Goal: Task Accomplishment & Management: Complete application form

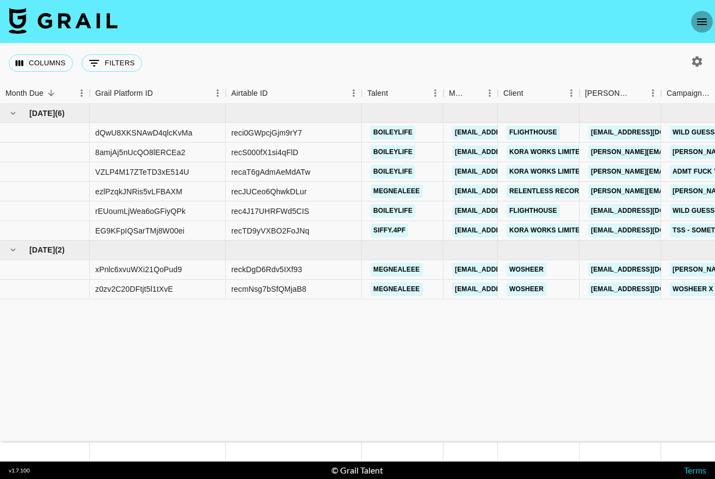
click at [691, 24] on button "open drawer" at bounding box center [702, 22] width 22 height 22
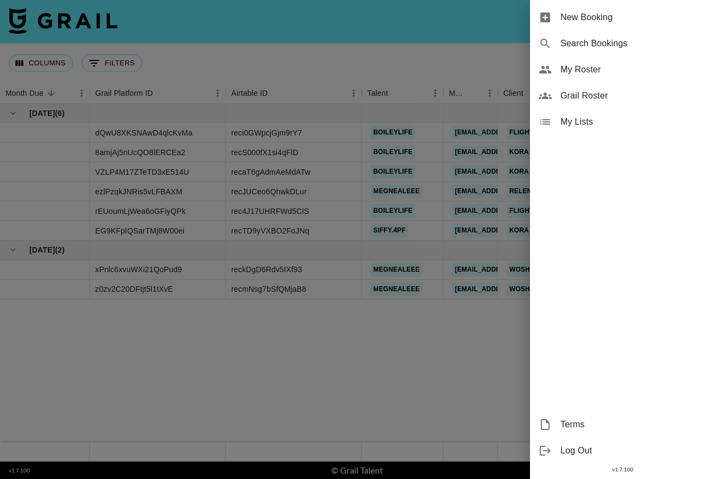
click at [582, 97] on span "Grail Roster" at bounding box center [633, 95] width 146 height 13
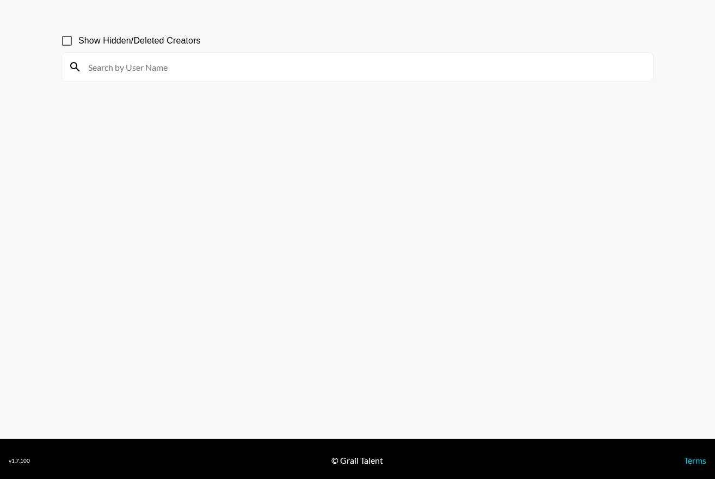
scroll to position [52, 0]
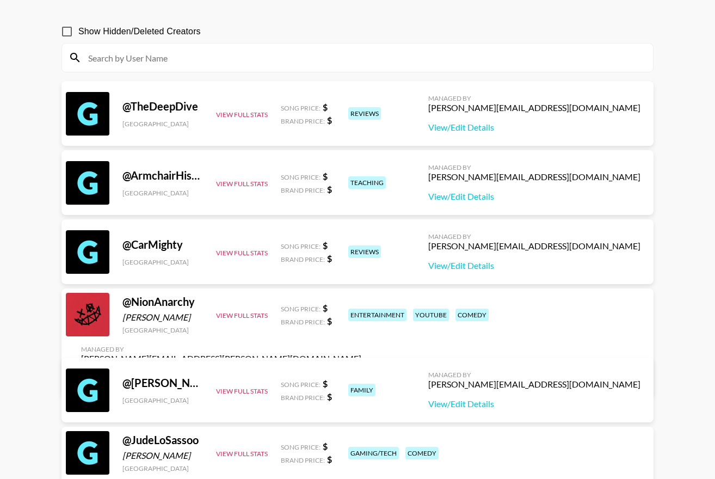
scroll to position [0, 0]
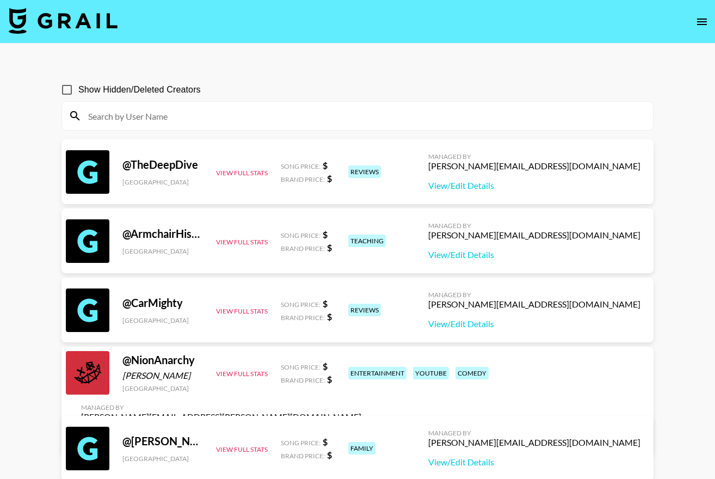
click at [699, 15] on icon "open drawer" at bounding box center [701, 21] width 13 height 13
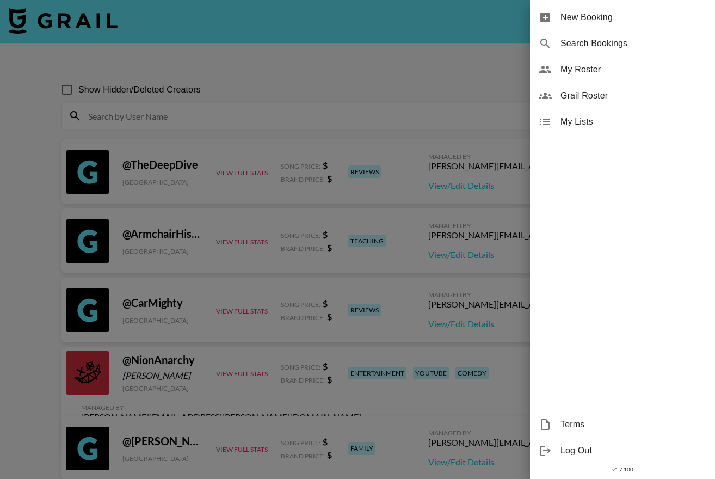
click at [593, 72] on span "My Roster" at bounding box center [633, 69] width 146 height 13
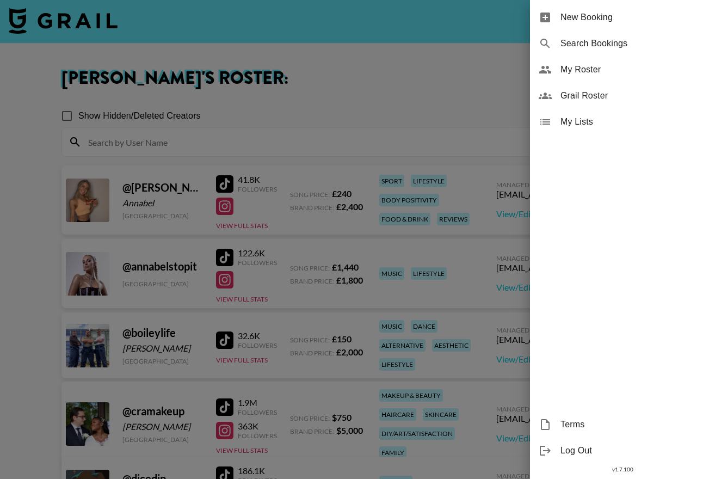
click at [286, 125] on div at bounding box center [357, 239] width 715 height 479
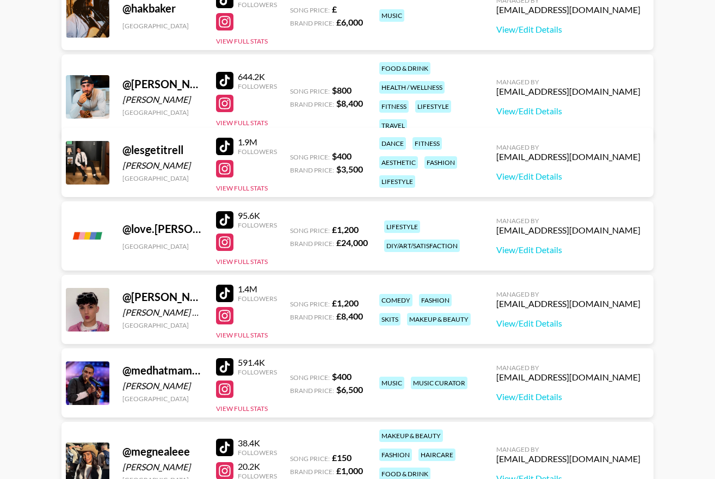
scroll to position [612, 0]
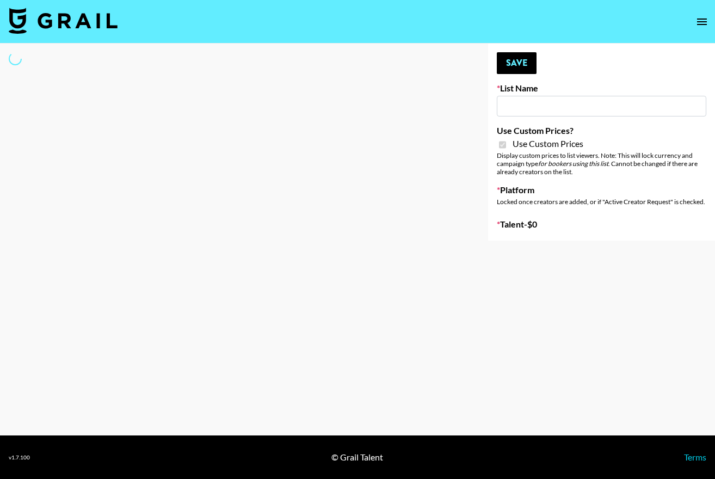
type input "Anker For Soundcore"
checkbox input "true"
select select "Brand"
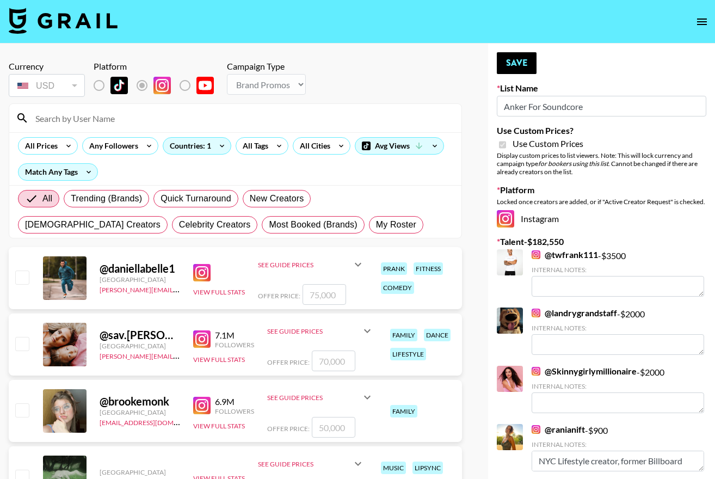
click at [153, 119] on input at bounding box center [242, 117] width 426 height 17
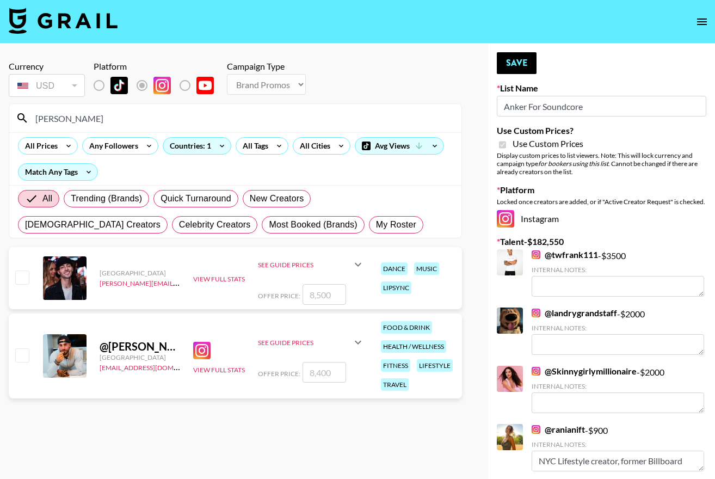
type input "joey"
click at [20, 357] on input "checkbox" at bounding box center [21, 354] width 13 height 13
checkbox input "true"
type input "8400"
click at [114, 114] on input "joey" at bounding box center [242, 117] width 426 height 17
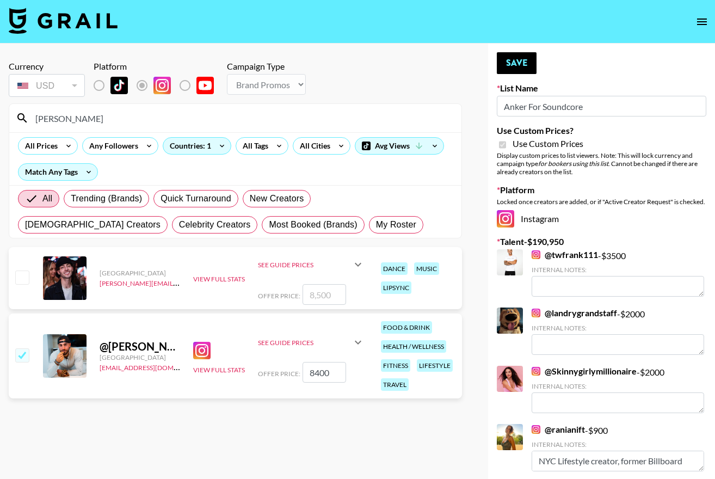
click at [114, 114] on input "joey" at bounding box center [242, 117] width 426 height 17
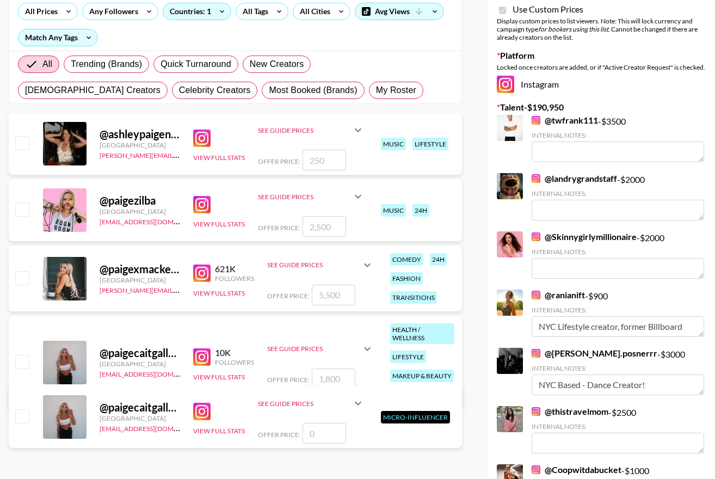
scroll to position [156, 0]
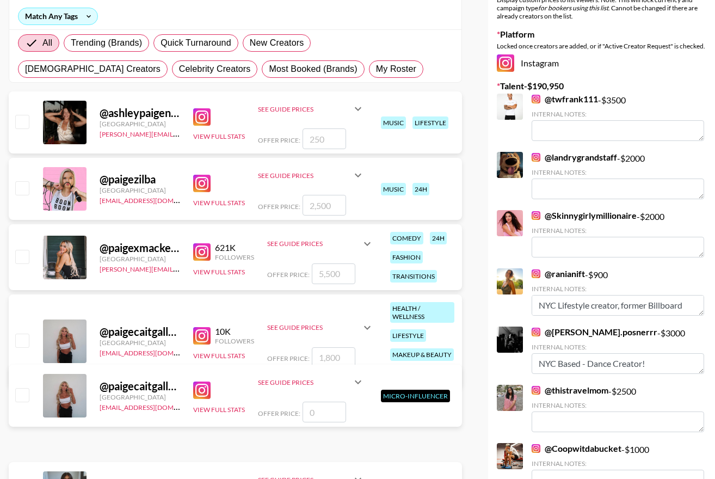
type input "[PERSON_NAME]"
click at [22, 341] on input "checkbox" at bounding box center [21, 339] width 13 height 13
checkbox input "true"
click at [339, 357] on input "1800" at bounding box center [334, 357] width 44 height 21
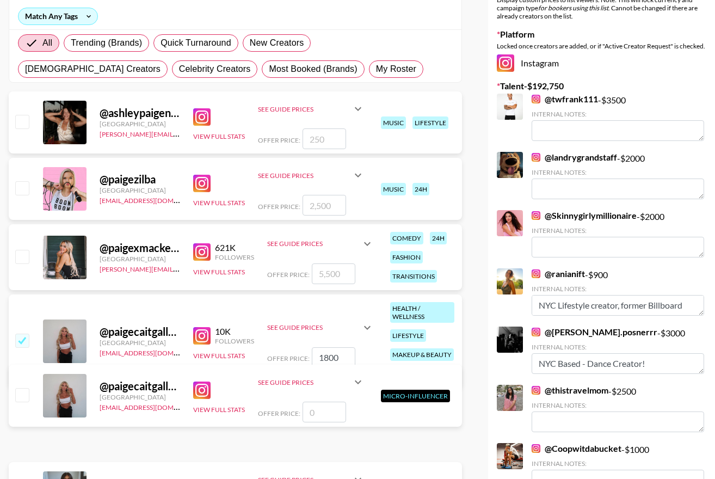
click at [339, 357] on input "1800" at bounding box center [334, 357] width 44 height 21
type input "2000"
click at [17, 316] on div "@ paigecaitgallardo United States ben.weston@grail-talent.com 10K Followers Vie…" at bounding box center [235, 340] width 453 height 93
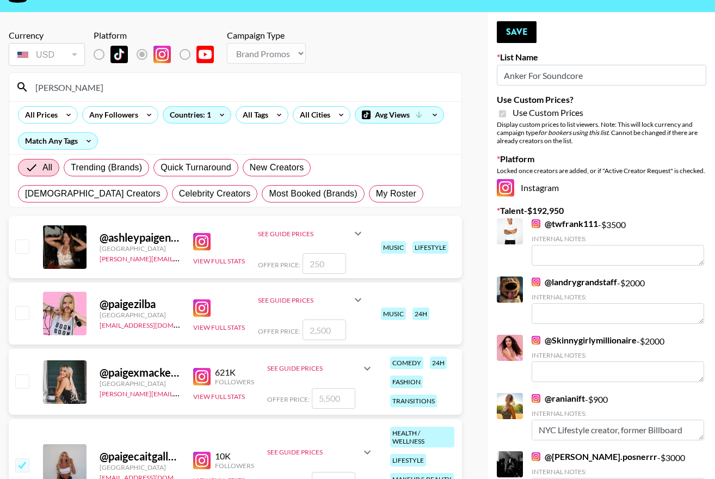
scroll to position [0, 0]
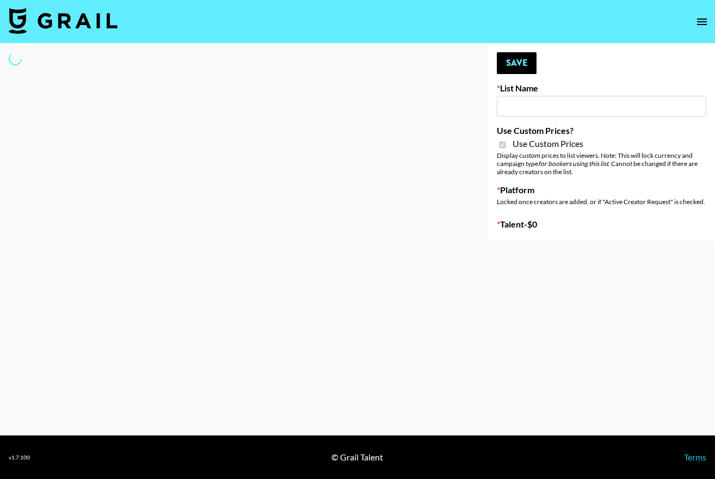
select select "Brand"
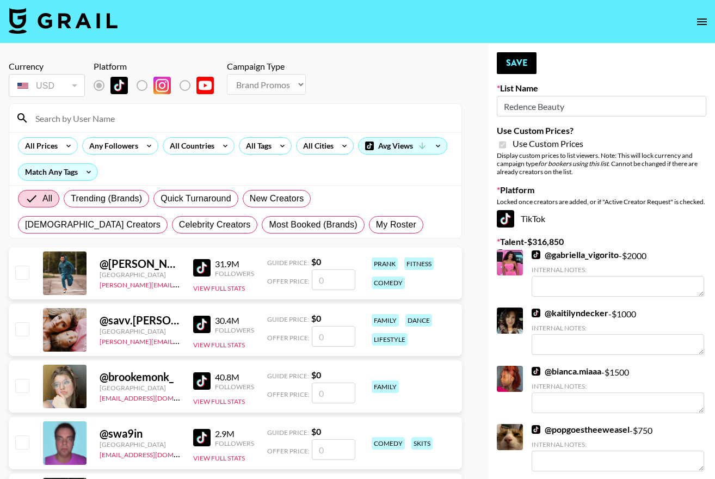
type input "Redence Beauty"
checkbox input "true"
click at [142, 132] on div "All Prices Any Followers All Countries All Tags All Cities Avg Views Match Any …" at bounding box center [235, 158] width 452 height 53
click at [171, 114] on input at bounding box center [242, 117] width 426 height 17
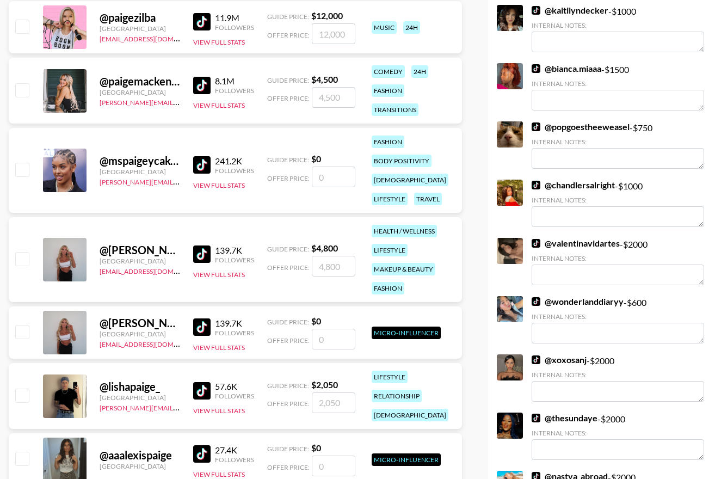
scroll to position [337, 0]
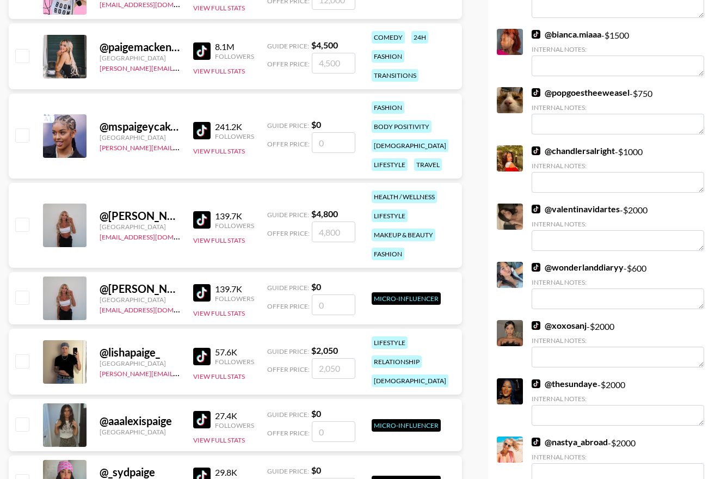
type input "paige"
click at [26, 222] on input "checkbox" at bounding box center [21, 224] width 13 height 13
checkbox input "true"
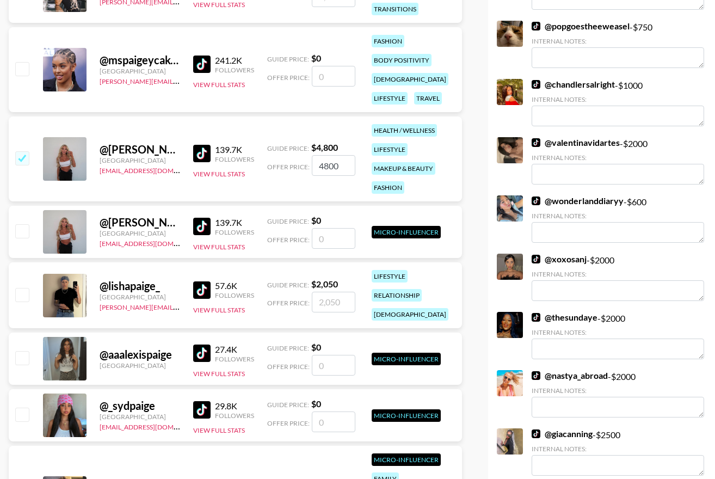
scroll to position [444, 0]
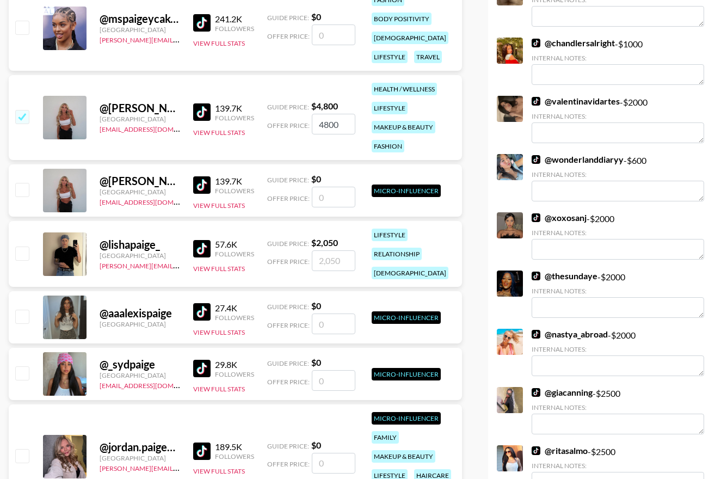
click at [339, 127] on input "4800" at bounding box center [334, 124] width 44 height 21
type input "2"
checkbox input "false"
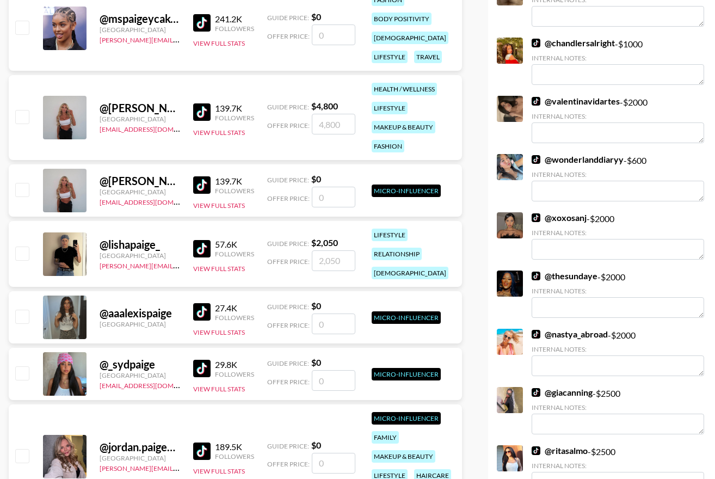
type input "3"
checkbox input "true"
checkbox input "false"
type input "2"
checkbox input "true"
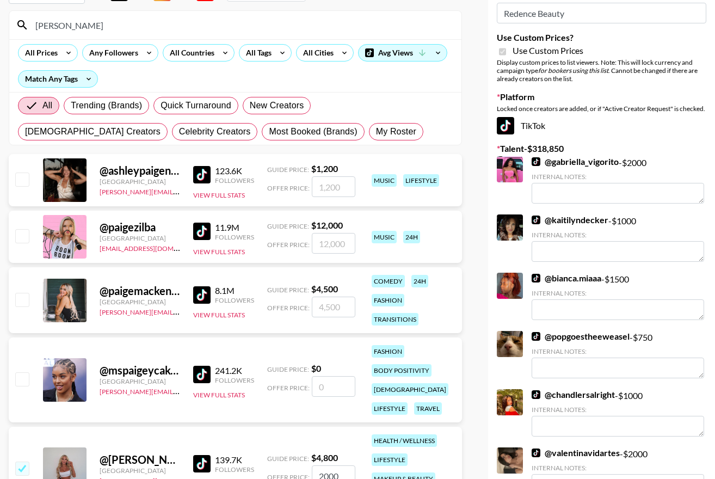
scroll to position [0, 0]
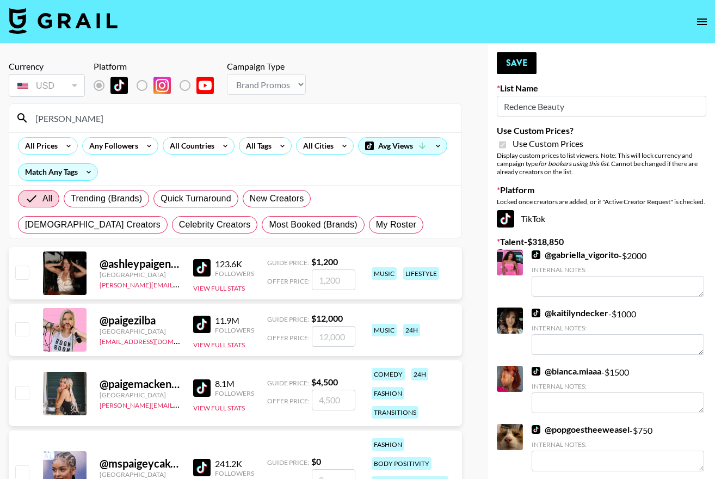
type input "2000"
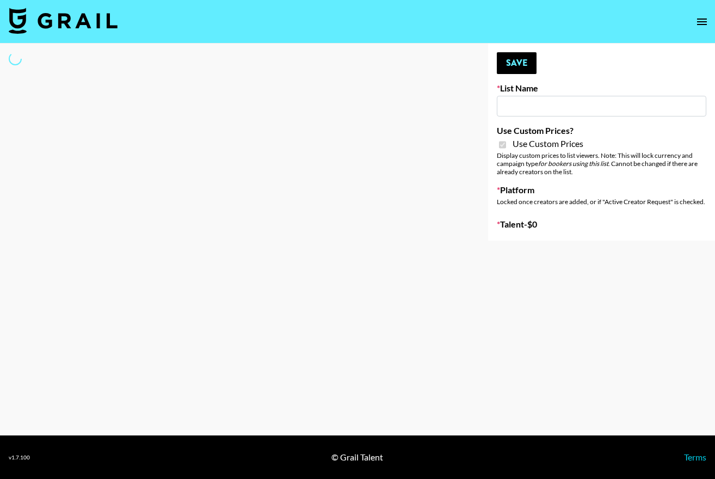
type input "Dime Beauty"
checkbox input "true"
select select "Brand"
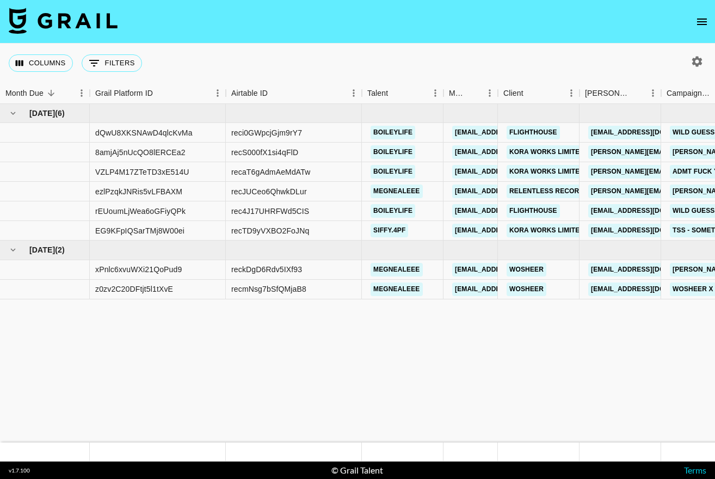
click at [700, 24] on icon "open drawer" at bounding box center [702, 21] width 10 height 7
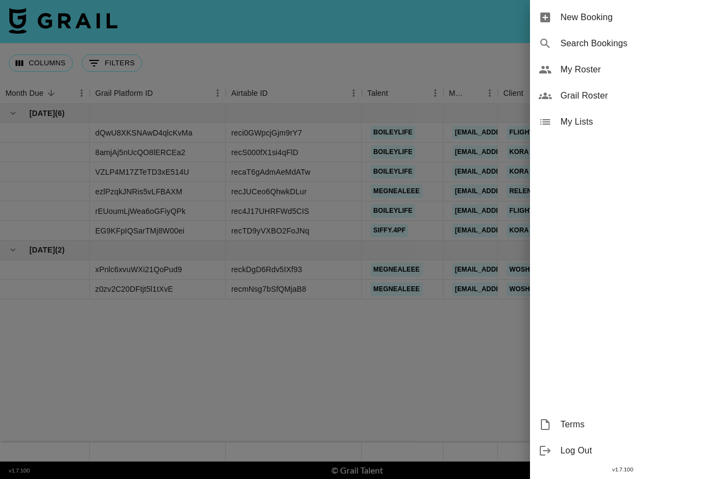
click at [604, 10] on div "New Booking" at bounding box center [622, 17] width 185 height 26
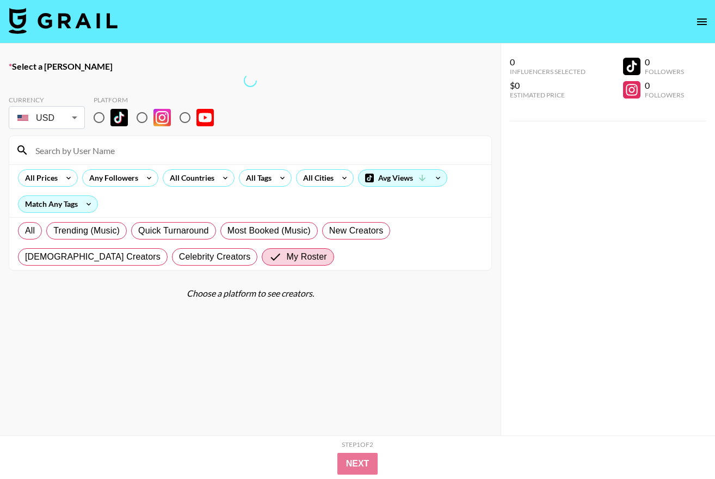
click at [123, 147] on input at bounding box center [257, 149] width 456 height 17
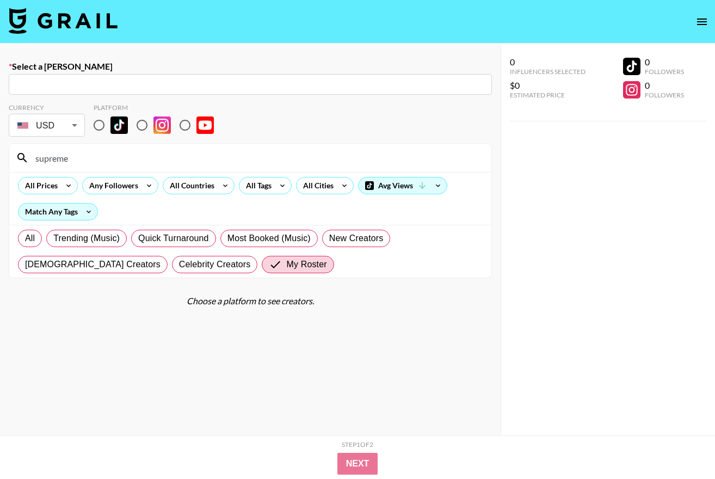
click at [152, 152] on input "supreme" at bounding box center [257, 157] width 456 height 17
type input "supreme"
click at [100, 128] on input "radio" at bounding box center [99, 125] width 23 height 23
radio input "true"
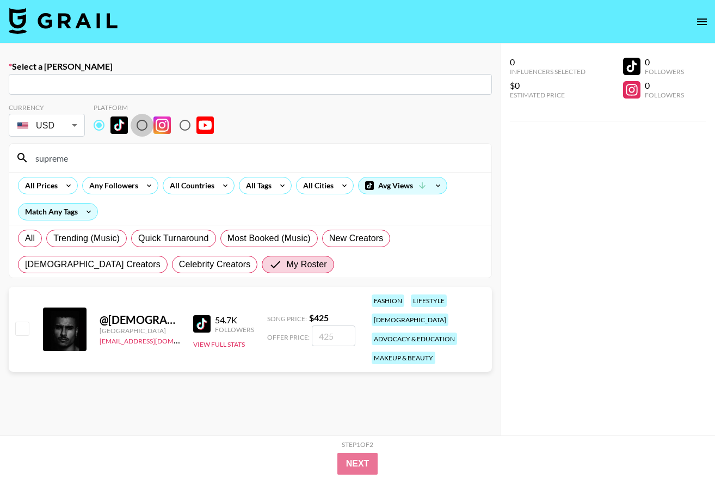
click at [144, 125] on input "radio" at bounding box center [142, 125] width 23 height 23
radio input "true"
click at [119, 83] on input "text" at bounding box center [250, 84] width 470 height 13
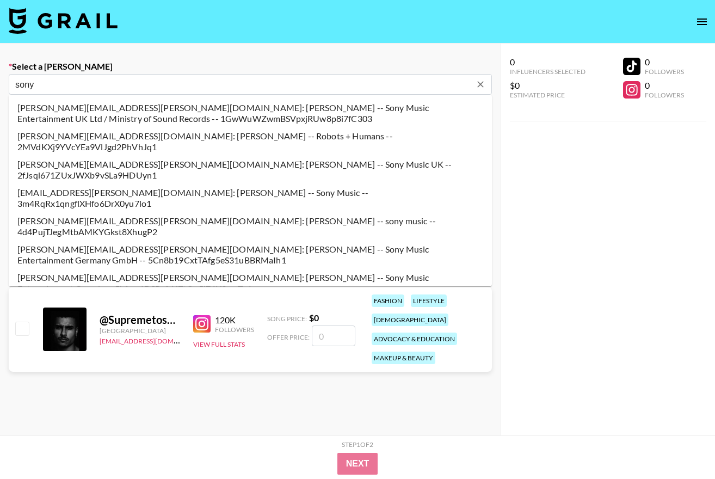
type input "sony"
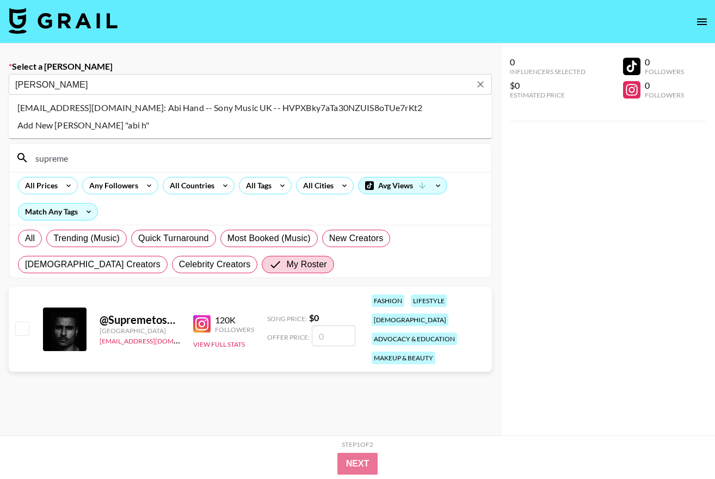
click at [159, 102] on li "abi.hand@sonymusic.com: Abi Hand -- Sony Music UK -- HVPXBky7aTa30NZUIS8oTUe7rK…" at bounding box center [250, 107] width 483 height 17
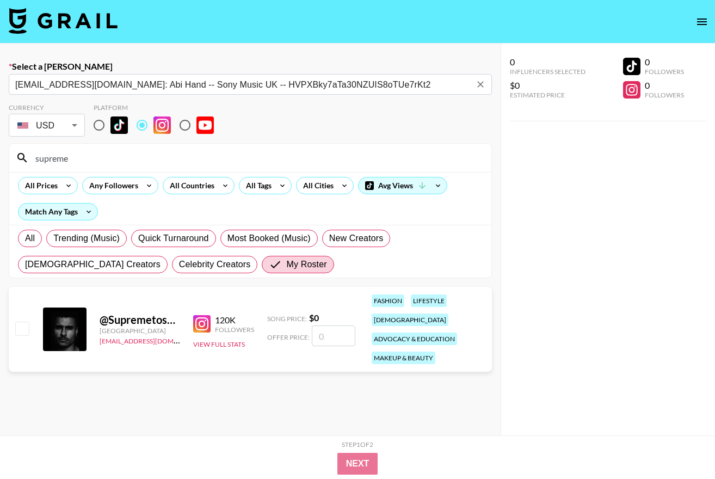
type input "abi.hand@sonymusic.com: Abi Hand -- Sony Music UK -- HVPXBky7aTa30NZUIS8oTUe7rK…"
click at [75, 159] on input "supreme" at bounding box center [257, 157] width 456 height 17
click at [330, 331] on input "number" at bounding box center [334, 335] width 44 height 21
checkbox input "true"
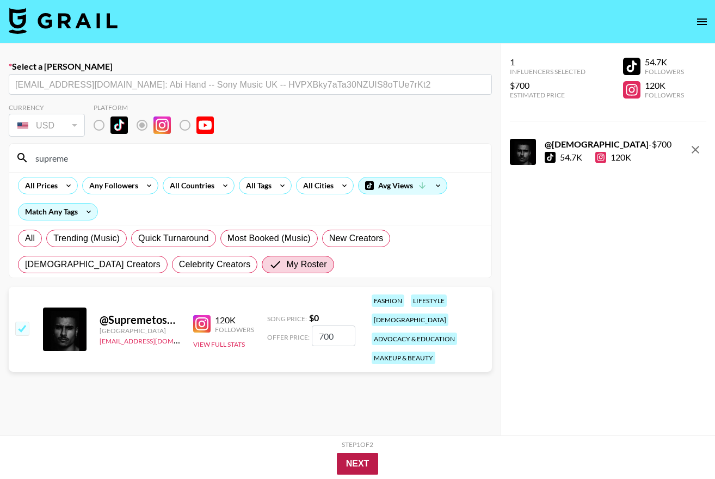
type input "700"
click at [365, 468] on button "Next" at bounding box center [358, 463] width 42 height 22
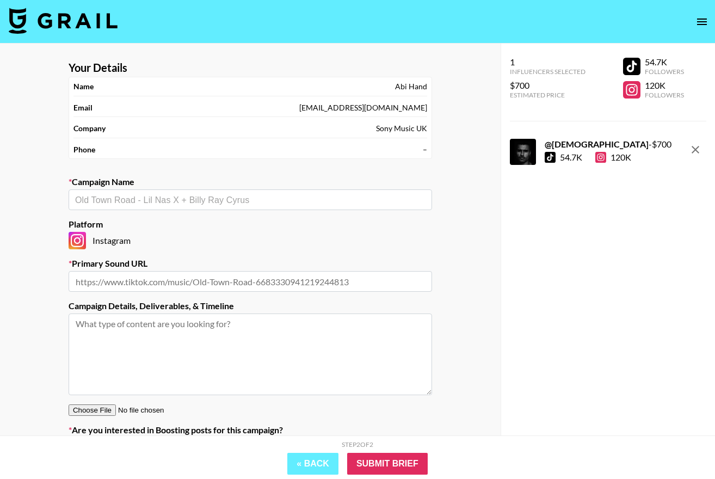
click at [218, 203] on input "text" at bounding box center [250, 200] width 350 height 13
click at [225, 195] on input "text" at bounding box center [250, 200] width 350 height 13
paste input "JADE"
type input "JADE x Supreme to Society ("
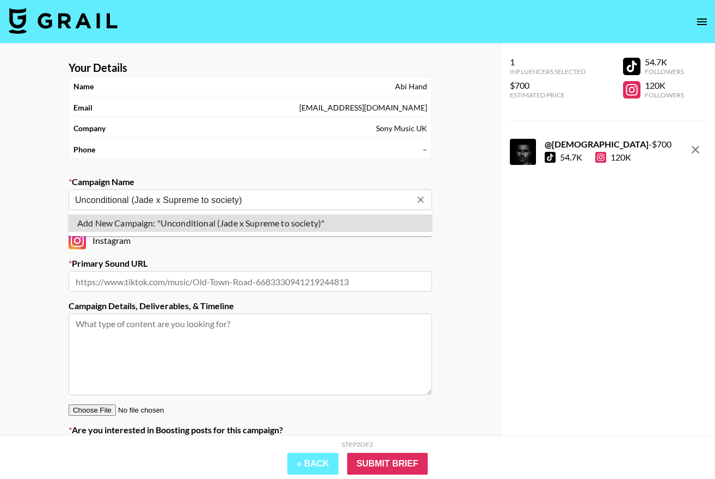
click at [244, 203] on input "Unconditional (Jade x Supreme to society)" at bounding box center [243, 200] width 336 height 13
type input "Unconditional (Jade x Supreme to society)"
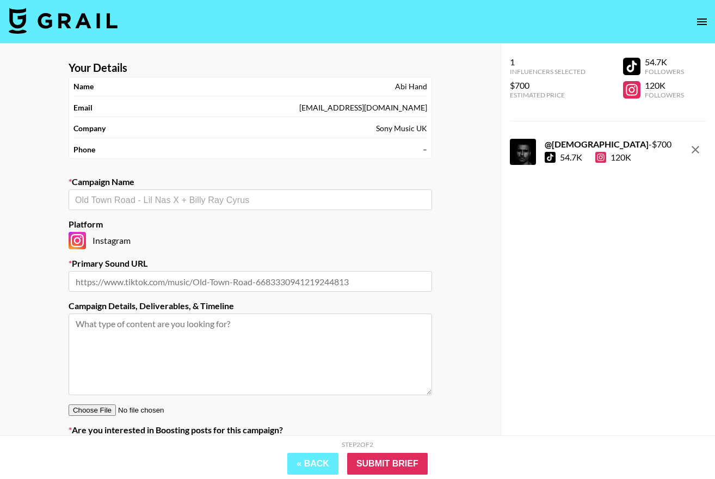
click at [104, 301] on label "Campaign Details, Deliverables, & Timeline" at bounding box center [250, 305] width 363 height 11
click at [218, 282] on input "text" at bounding box center [250, 281] width 363 height 21
click at [241, 202] on input "text" at bounding box center [250, 200] width 350 height 13
click at [147, 277] on input "text" at bounding box center [250, 281] width 363 height 21
paste input "https://www.tiktok.com/music/Unconditional-7548138265473910800"
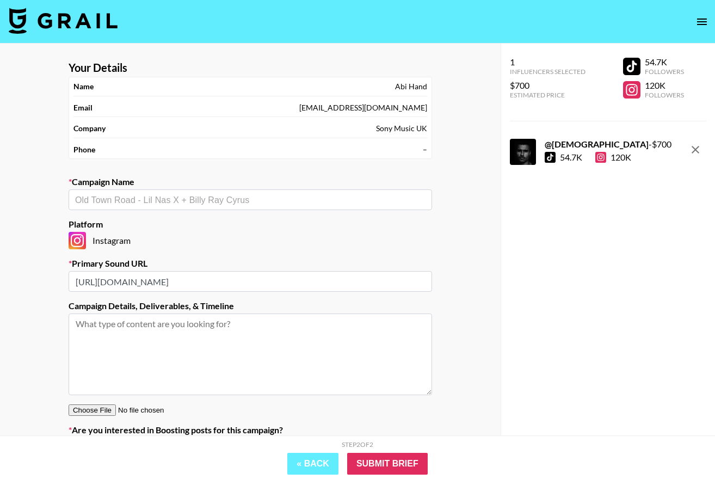
type input "https://www.tiktok.com/music/Unconditional-7548138265473910800"
click at [129, 331] on textarea at bounding box center [250, 354] width 363 height 82
click at [177, 354] on textarea at bounding box center [250, 354] width 363 height 82
paste textarea "I have a very exciting campaign opp for Sy - JADE has released her debut solo a…"
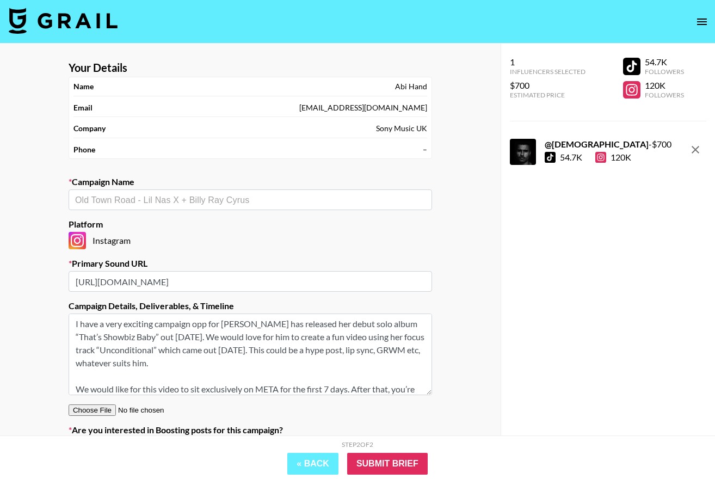
scroll to position [52, 0]
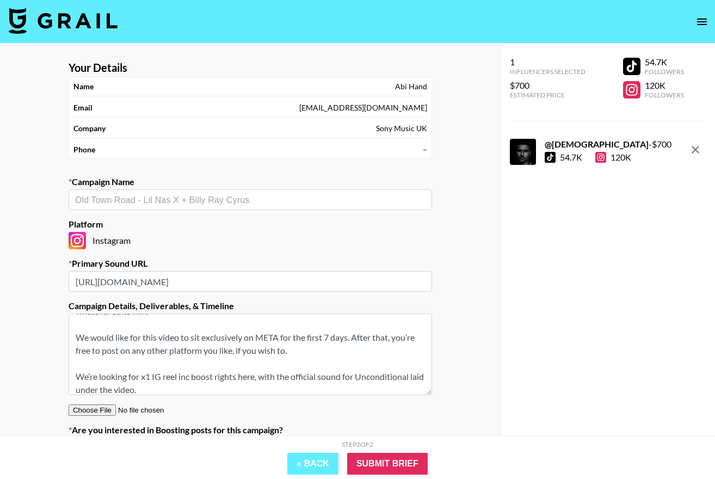
type textarea "I have a very exciting campaign opp for Sy - JADE has released her debut solo a…"
click at [234, 194] on input "text" at bounding box center [250, 200] width 350 height 13
click at [230, 225] on li "Add New Campaign: "Jade - Unconditional "" at bounding box center [250, 222] width 363 height 17
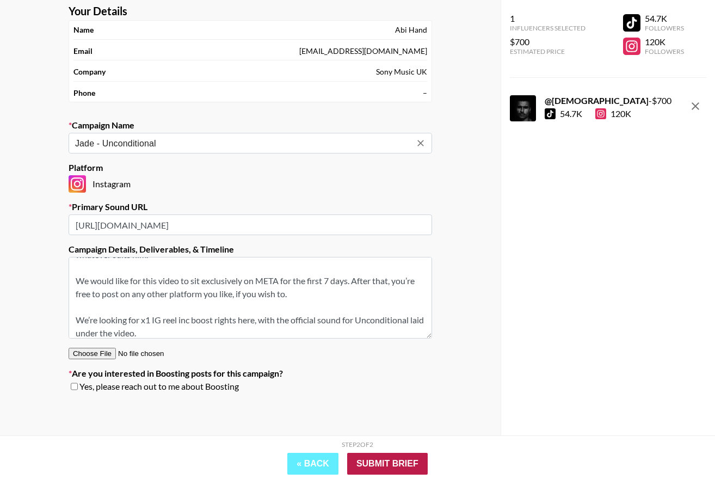
type input "Jade - Unconditional"
click at [407, 463] on input "Submit Brief" at bounding box center [387, 463] width 80 height 22
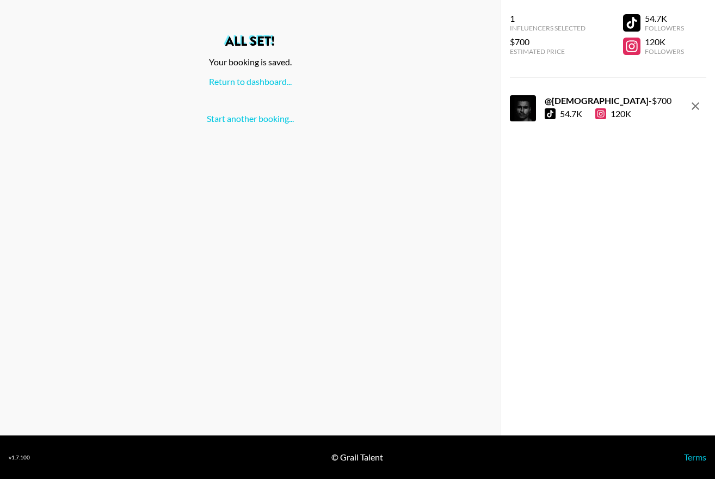
scroll to position [0, 0]
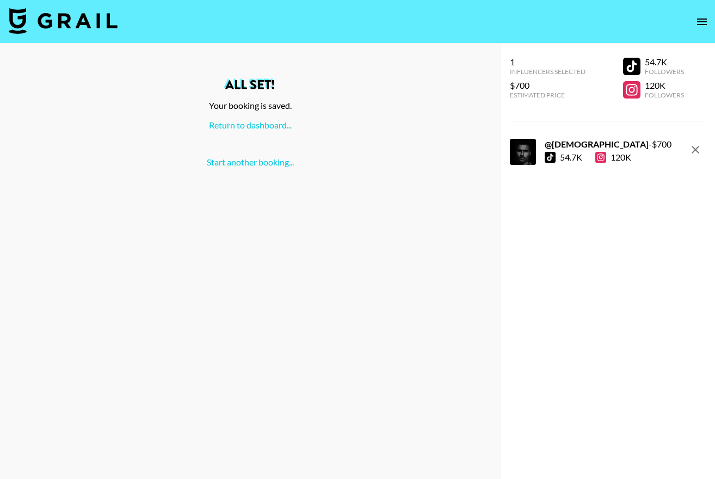
click at [698, 25] on icon "open drawer" at bounding box center [701, 21] width 13 height 13
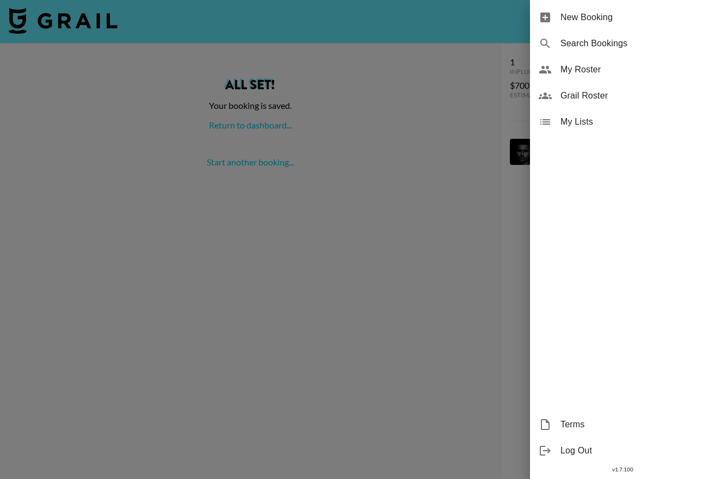
click at [598, 60] on div "My Roster" at bounding box center [622, 70] width 185 height 26
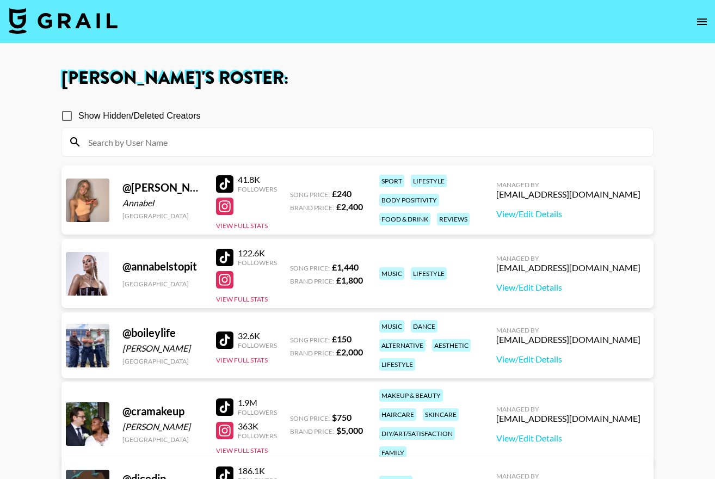
click at [690, 27] on nav at bounding box center [357, 22] width 715 height 44
click at [702, 27] on icon "open drawer" at bounding box center [701, 21] width 13 height 13
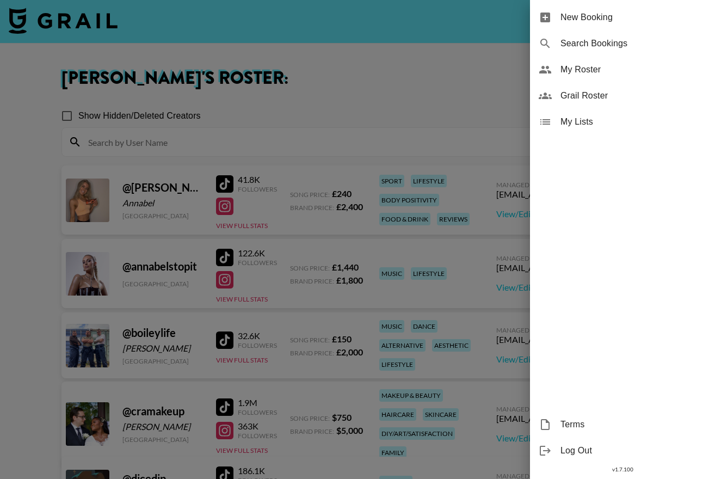
click at [597, 116] on span "My Lists" at bounding box center [633, 121] width 146 height 13
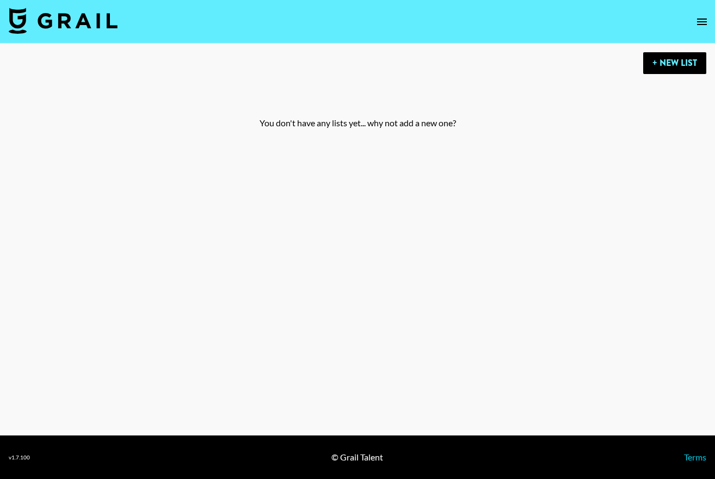
click at [693, 17] on button "open drawer" at bounding box center [702, 22] width 22 height 22
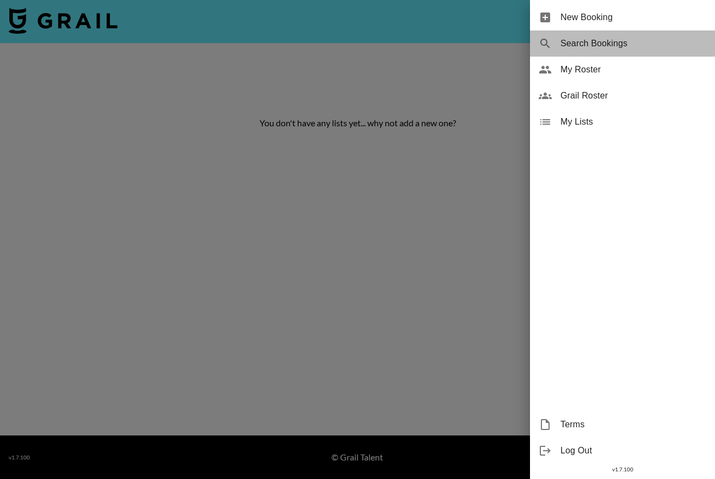
click at [598, 38] on span "Search Bookings" at bounding box center [633, 43] width 146 height 13
select select "id"
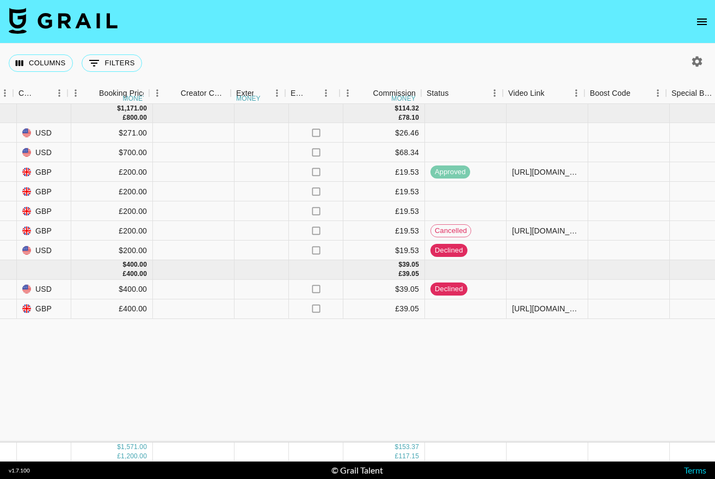
scroll to position [0, 953]
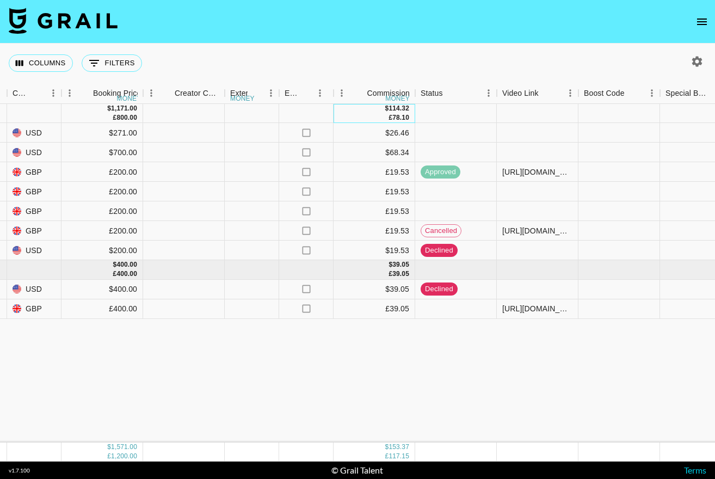
click at [395, 117] on div "78.10" at bounding box center [400, 117] width 17 height 9
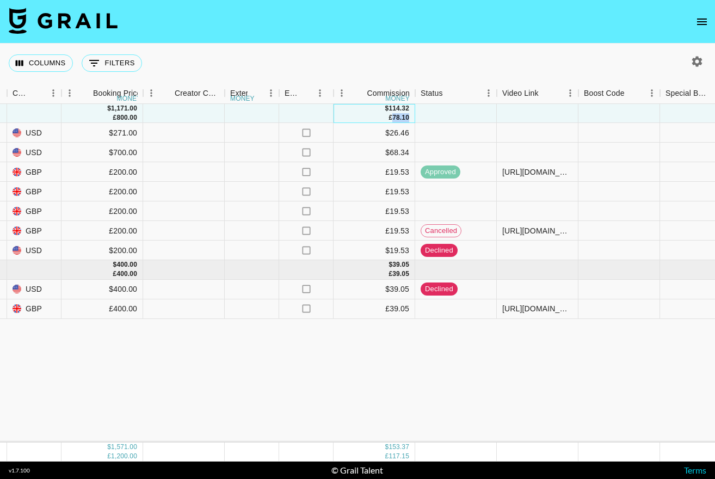
click at [395, 117] on div "78.10" at bounding box center [400, 117] width 17 height 9
click at [389, 283] on div "$39.05" at bounding box center [374, 290] width 82 height 20
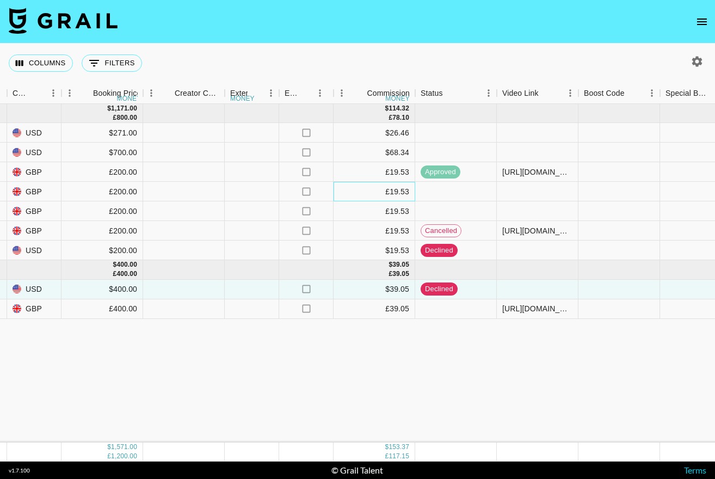
click at [409, 198] on div "£19.53" at bounding box center [374, 192] width 82 height 20
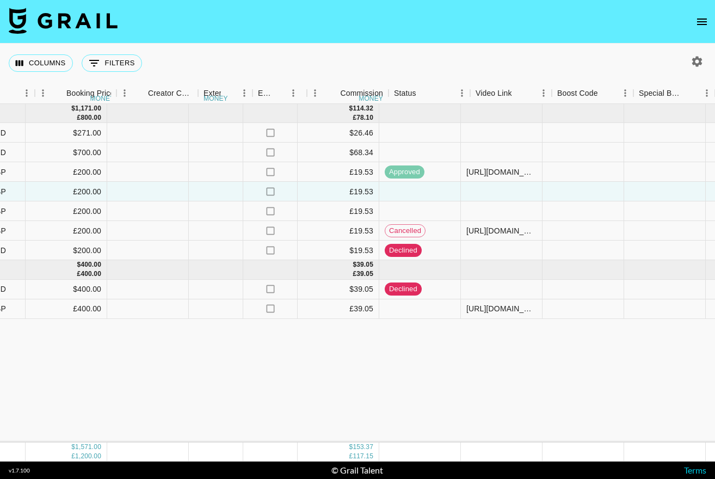
scroll to position [0, 1016]
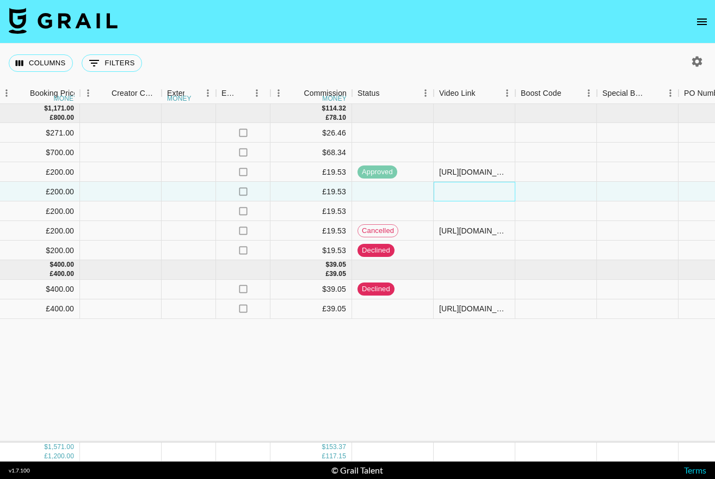
click at [477, 189] on div at bounding box center [474, 192] width 82 height 20
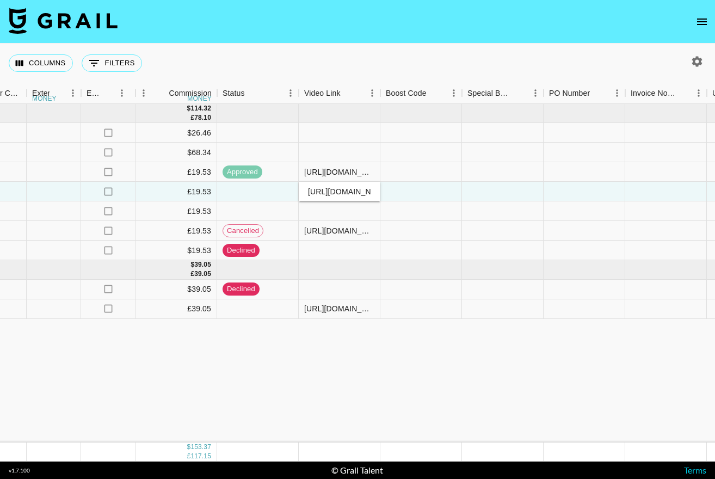
scroll to position [0, 160]
type input "[URL][DOMAIN_NAME]"
click at [433, 197] on div at bounding box center [421, 192] width 82 height 20
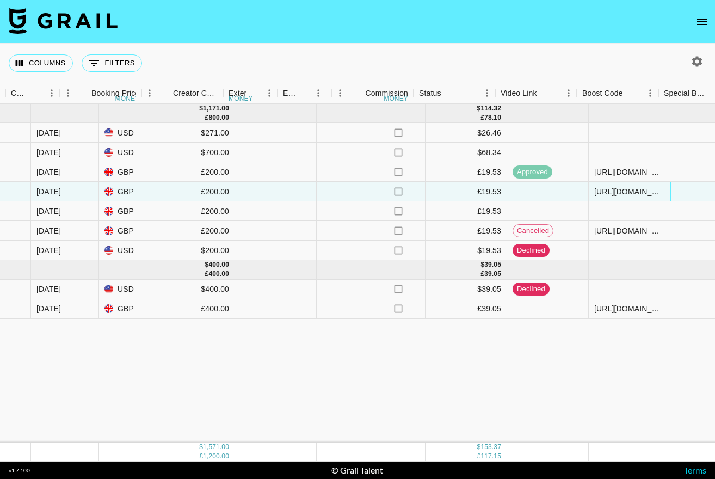
scroll to position [0, 1018]
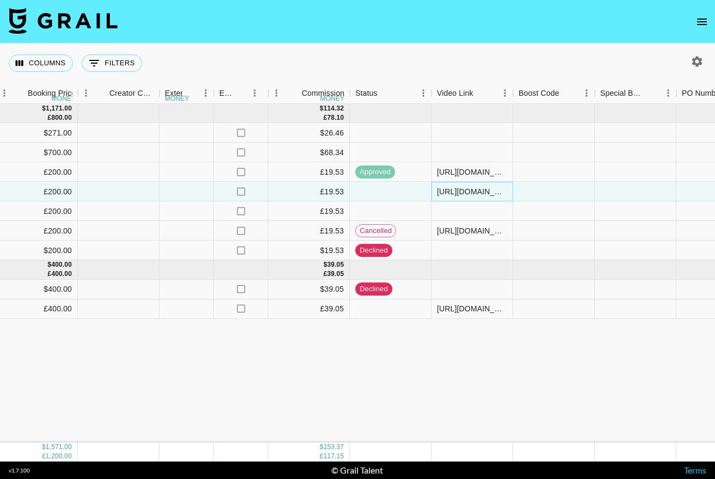
click at [471, 194] on div "[URL][DOMAIN_NAME]" at bounding box center [472, 191] width 70 height 11
type input "https://www.tiktok.com/@boileylife/video/7547976812714904854"
click at [471, 215] on div at bounding box center [472, 211] width 82 height 20
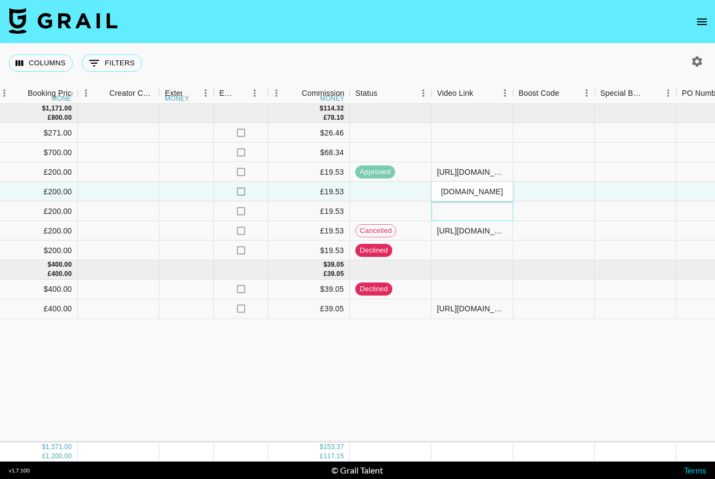
scroll to position [0, 0]
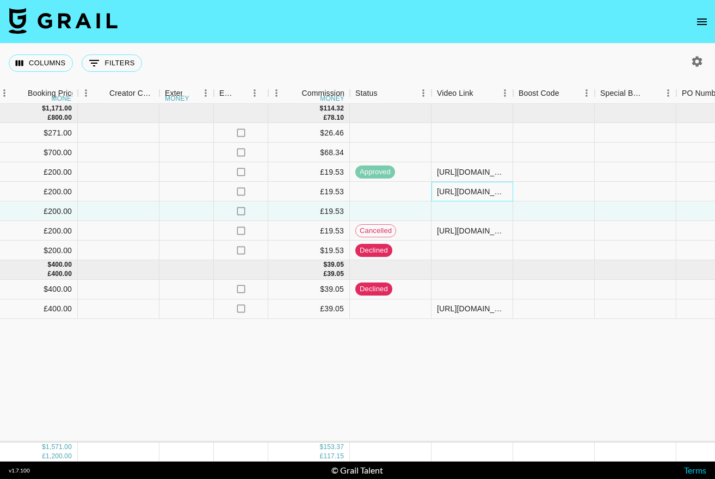
click at [473, 186] on div "https://www.tiktok.com/@boileylife/video/7547976812714904854" at bounding box center [472, 191] width 70 height 11
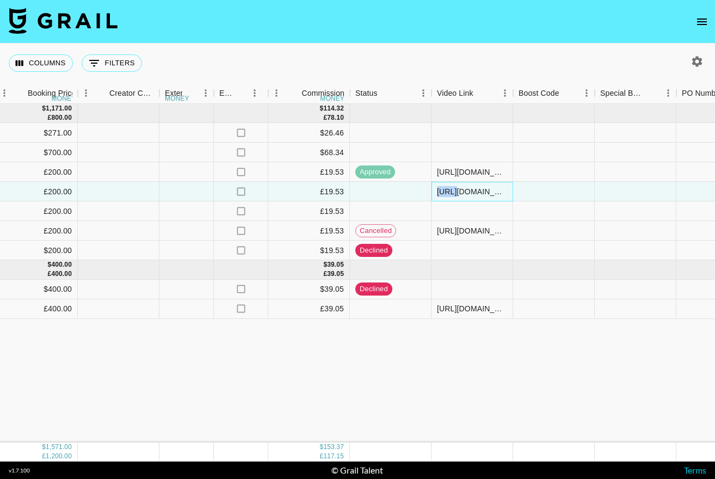
click at [473, 186] on div "https://www.tiktok.com/@boileylife/video/7547976812714904854" at bounding box center [472, 191] width 70 height 11
click at [473, 186] on div "https://www.tiktok.com/@boileylife/video/7547976812714904854" at bounding box center [472, 191] width 80 height 11
click at [469, 193] on input "https://www.tiktok.com/@boileylife/video/7547976812714904854" at bounding box center [472, 191] width 80 height 9
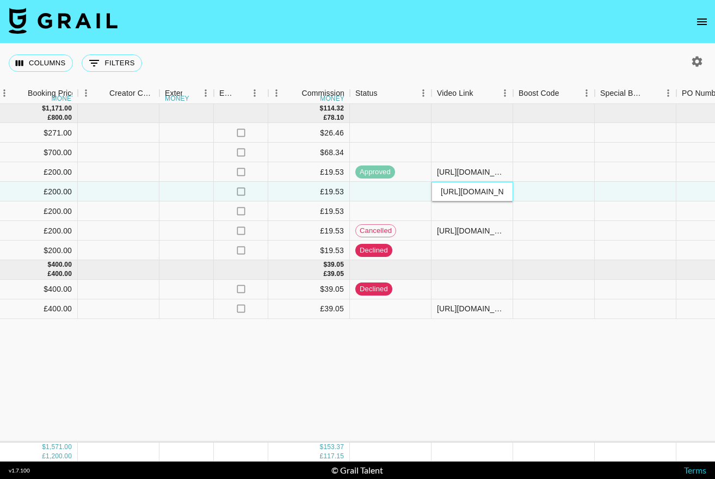
paste input "8464453705043222"
type input "[URL][DOMAIN_NAME]"
click at [549, 187] on div at bounding box center [554, 192] width 82 height 20
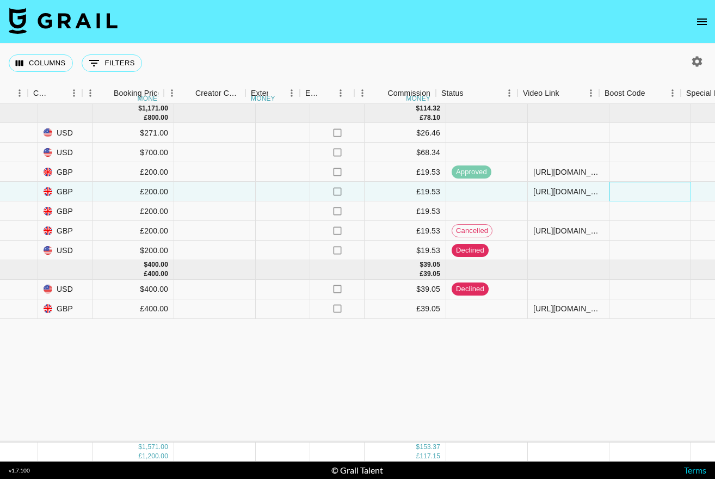
scroll to position [0, 932]
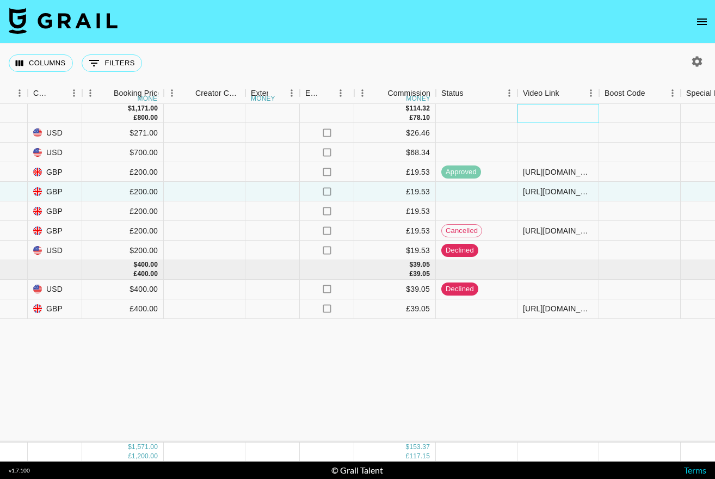
click at [554, 122] on div at bounding box center [558, 113] width 82 height 19
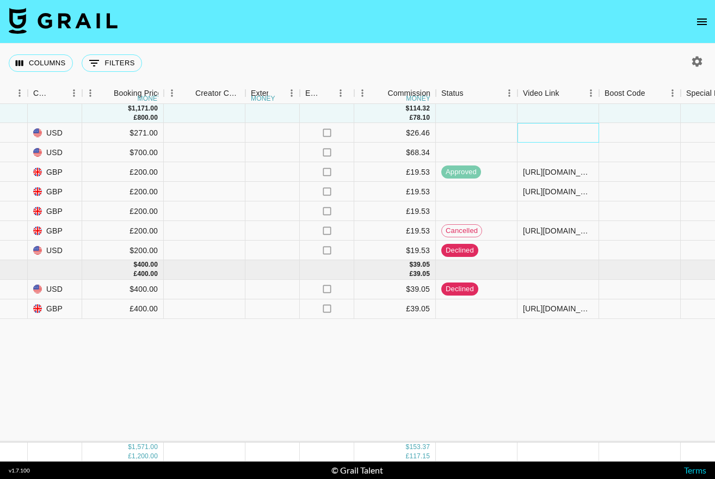
click at [545, 136] on div at bounding box center [558, 133] width 82 height 20
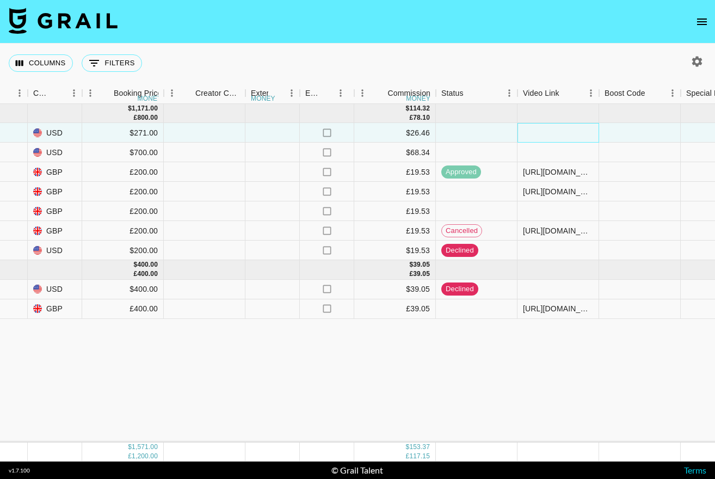
click at [545, 136] on div at bounding box center [558, 133] width 82 height 20
type input "[URL][DOMAIN_NAME]"
click at [552, 144] on div at bounding box center [558, 152] width 82 height 20
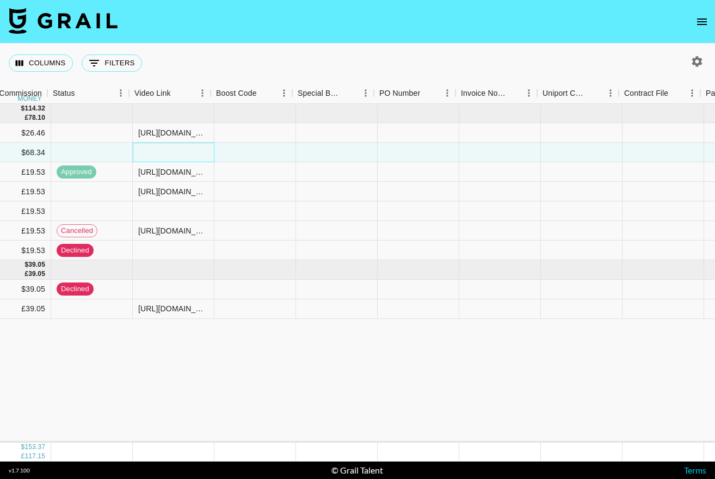
scroll to position [0, 1320]
click at [159, 216] on div at bounding box center [170, 211] width 82 height 20
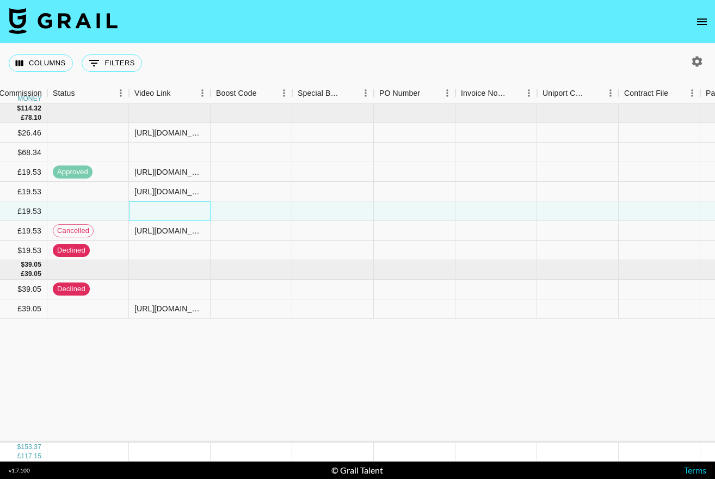
click at [159, 216] on div at bounding box center [170, 211] width 82 height 20
click at [159, 214] on input "text" at bounding box center [169, 211] width 80 height 9
paste input "[URL][DOMAIN_NAME]"
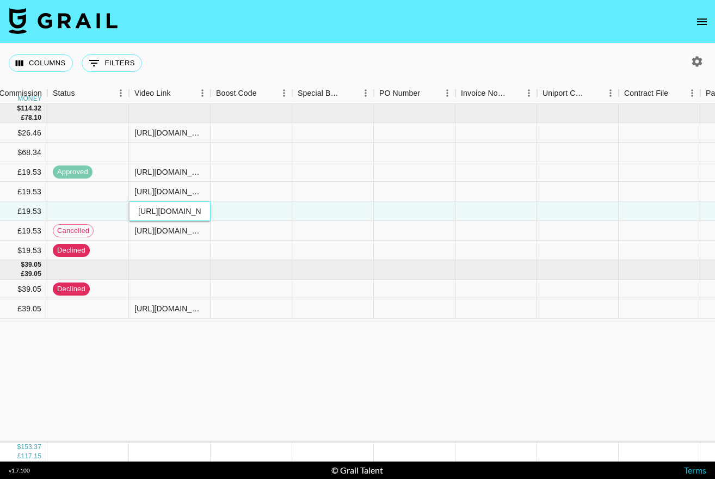
scroll to position [0, 204]
type input "[URL][DOMAIN_NAME]"
click at [211, 214] on div at bounding box center [251, 211] width 82 height 20
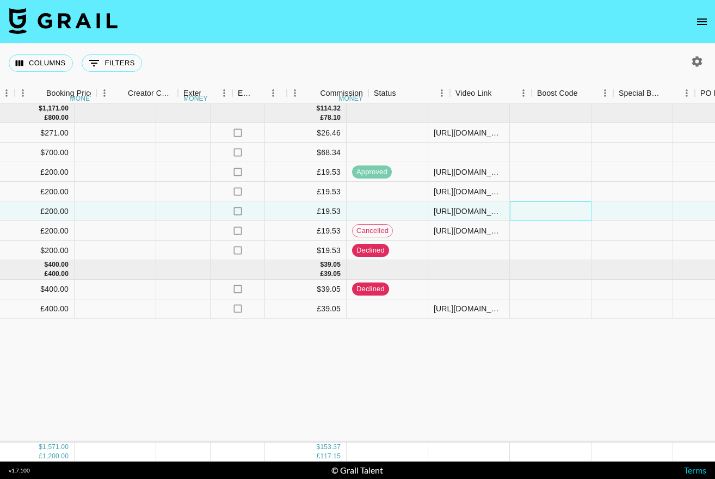
scroll to position [0, 979]
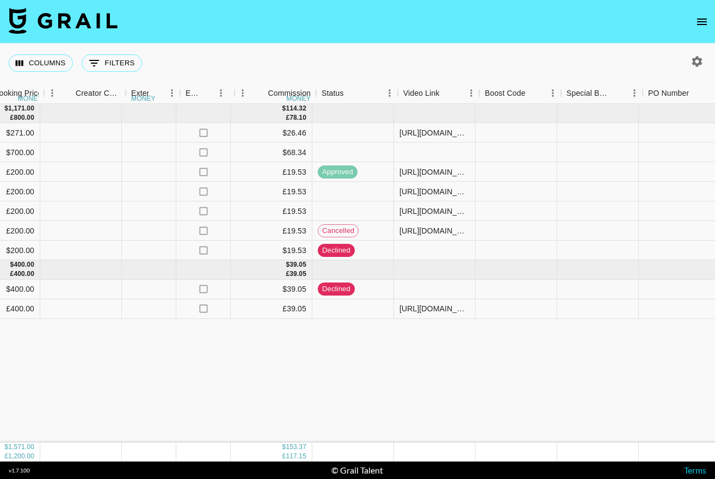
scroll to position [0, 1052]
